Goal: Task Accomplishment & Management: Manage account settings

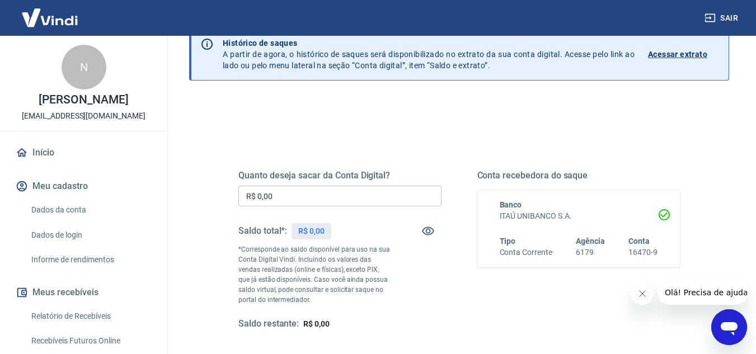
scroll to position [41, 0]
